Goal: Navigation & Orientation: Find specific page/section

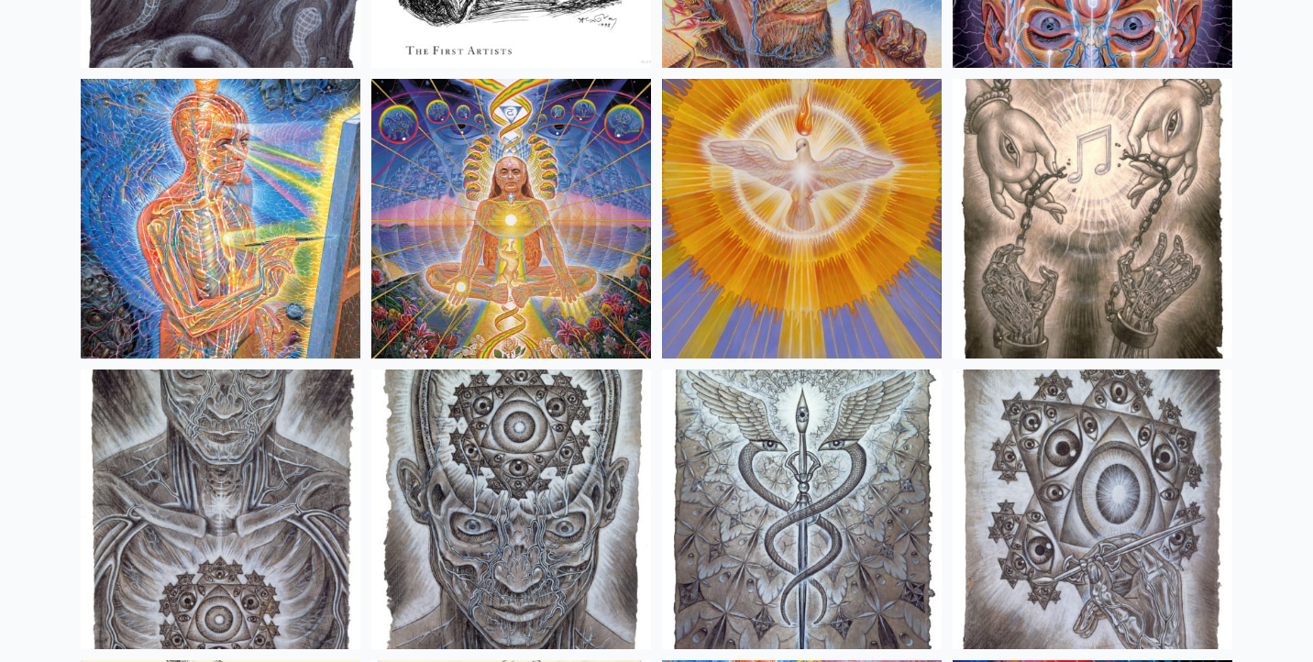
scroll to position [13495, 0]
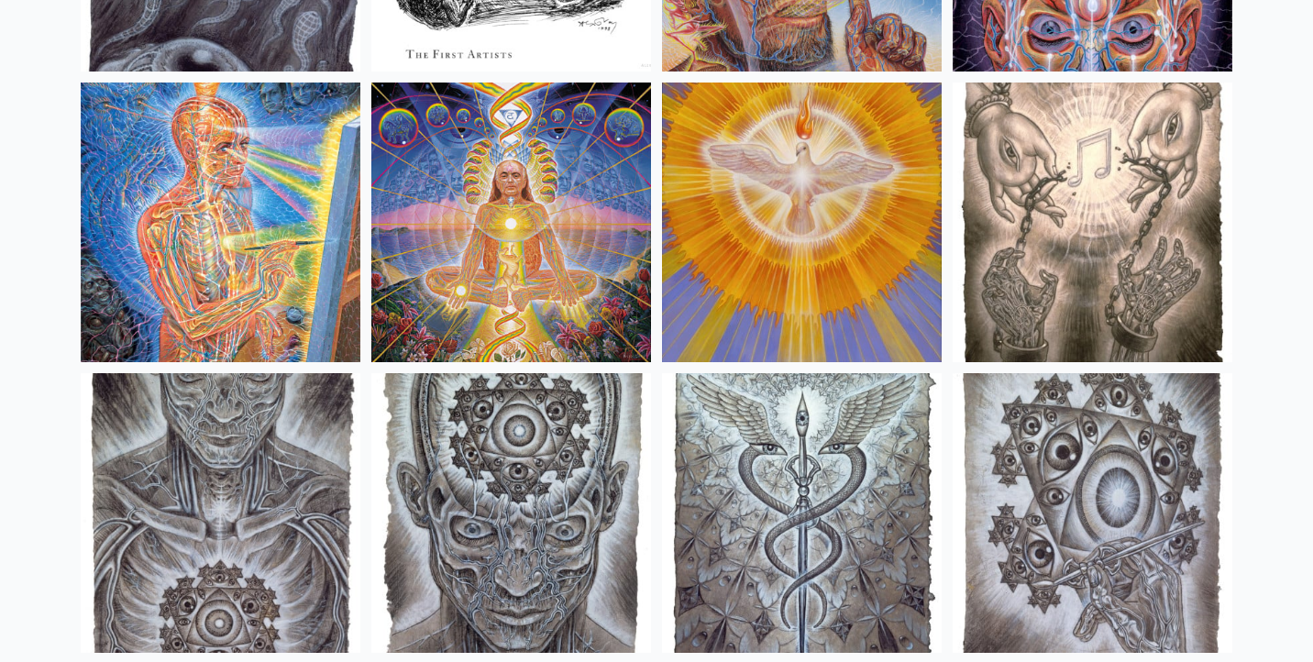
click at [241, 183] on img at bounding box center [221, 223] width 280 height 280
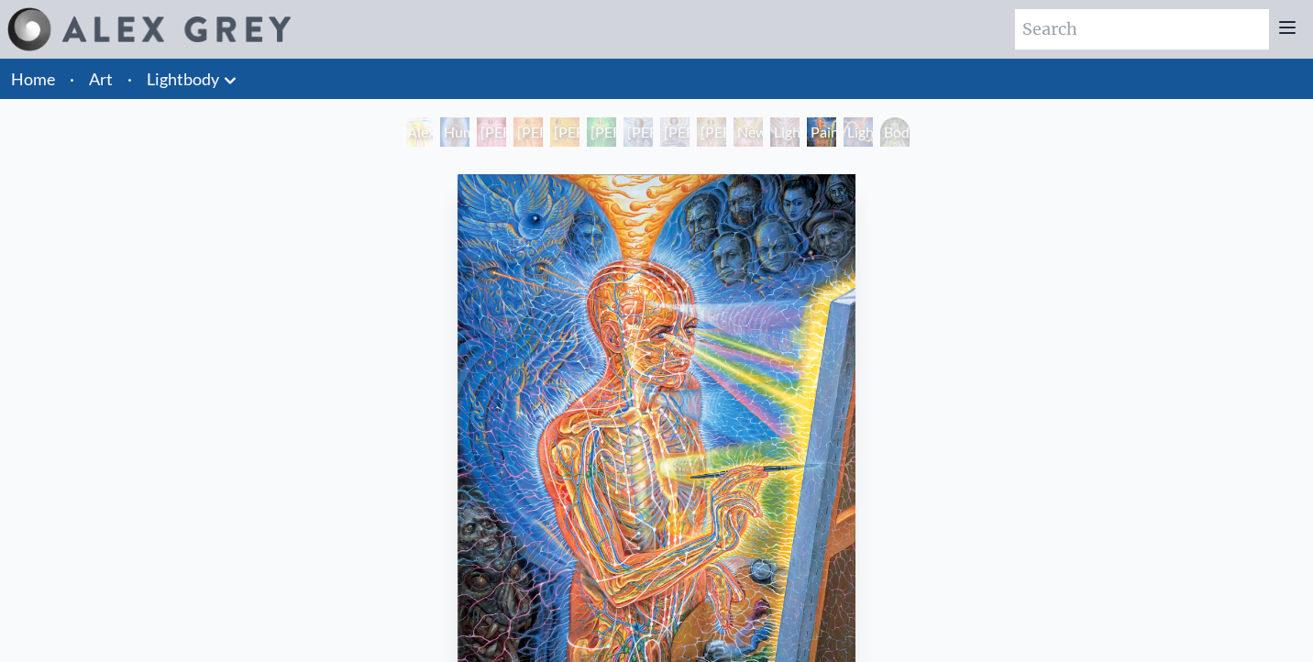
click at [788, 137] on div "Lightweaver" at bounding box center [784, 131] width 29 height 29
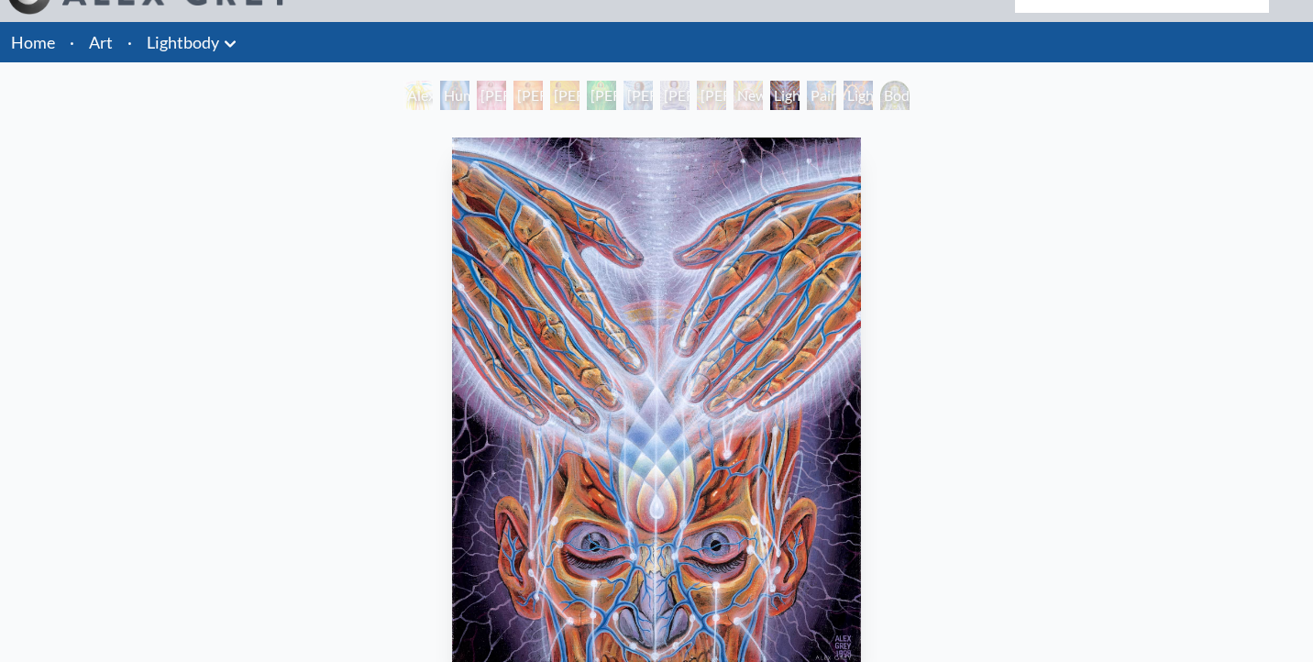
scroll to position [22, 0]
